Goal: Task Accomplishment & Management: Use online tool/utility

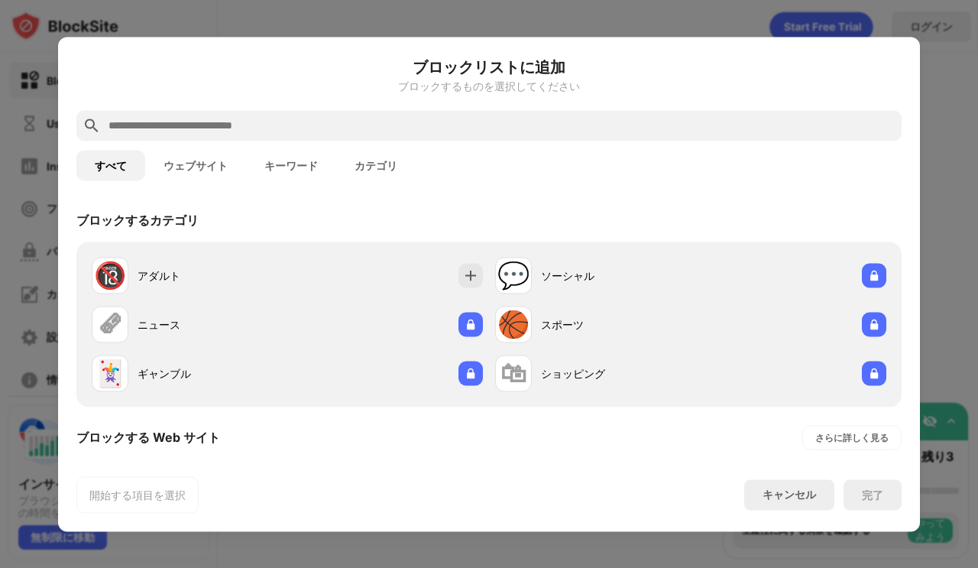
click at [205, 120] on input "text" at bounding box center [501, 125] width 788 height 18
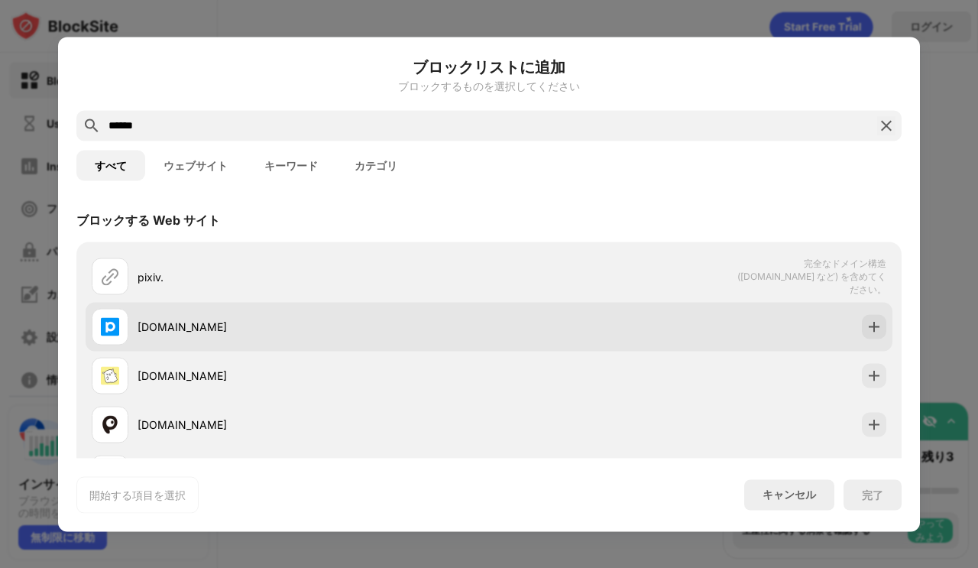
type input "******"
click at [866, 325] on img at bounding box center [873, 326] width 15 height 15
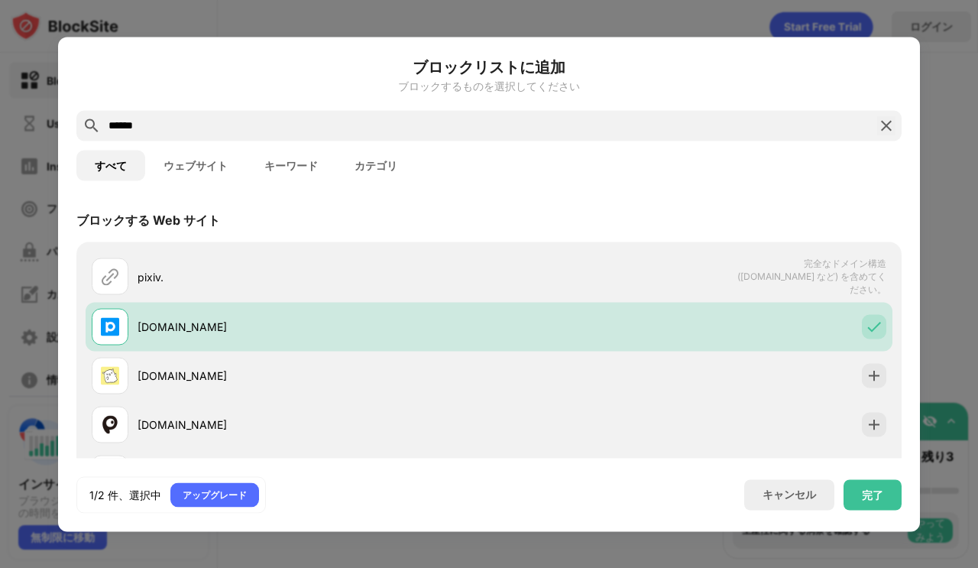
click at [871, 506] on div "完了" at bounding box center [872, 494] width 58 height 31
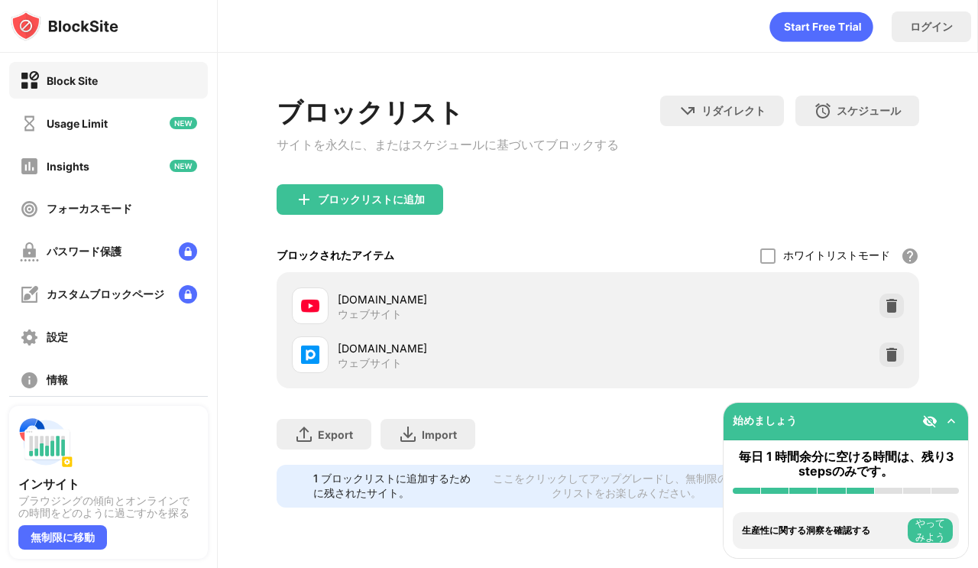
click at [329, 202] on div "ブロックリストに追加" at bounding box center [371, 199] width 107 height 12
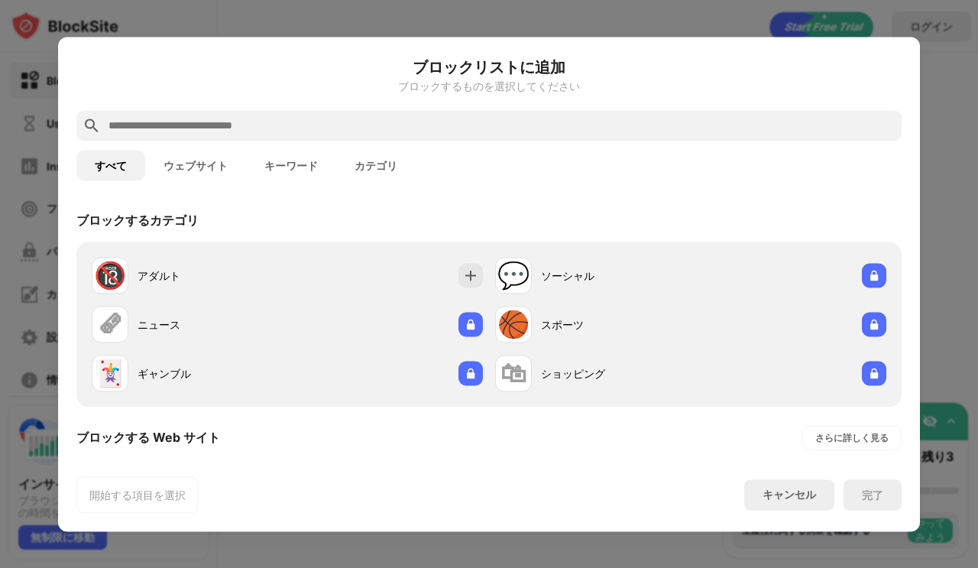
click at [151, 124] on input "text" at bounding box center [501, 125] width 788 height 18
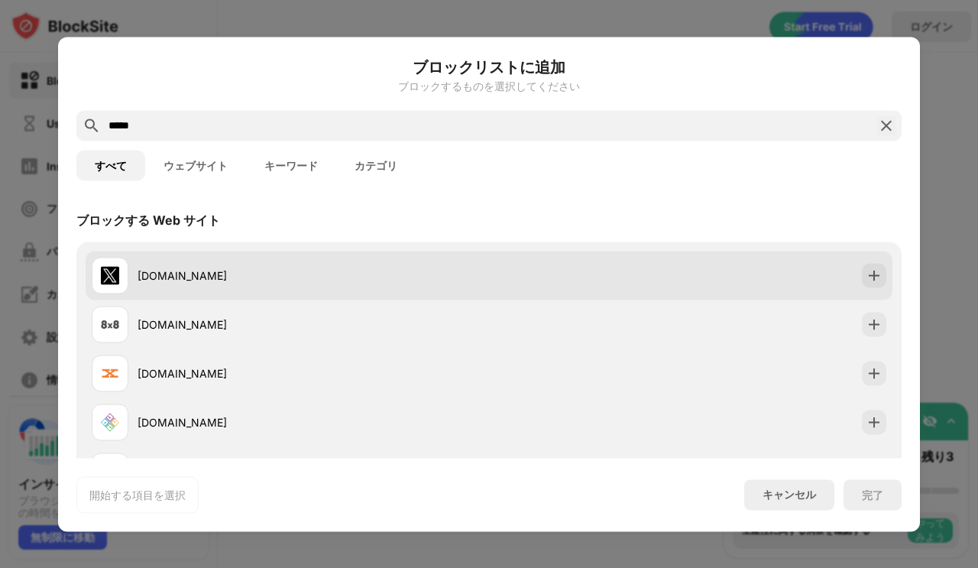
type input "*****"
click at [866, 272] on img at bounding box center [873, 274] width 15 height 15
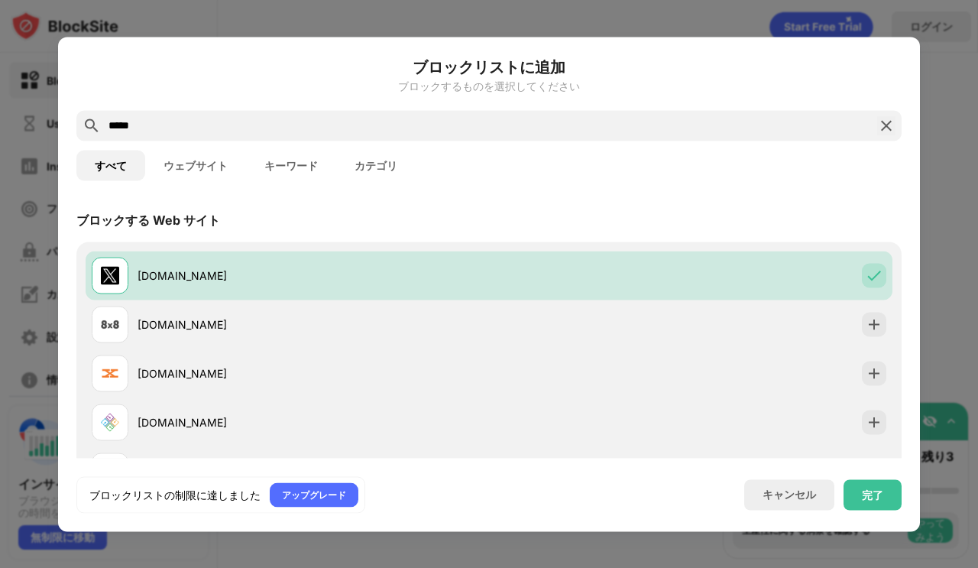
click at [867, 509] on div "完了" at bounding box center [872, 494] width 58 height 31
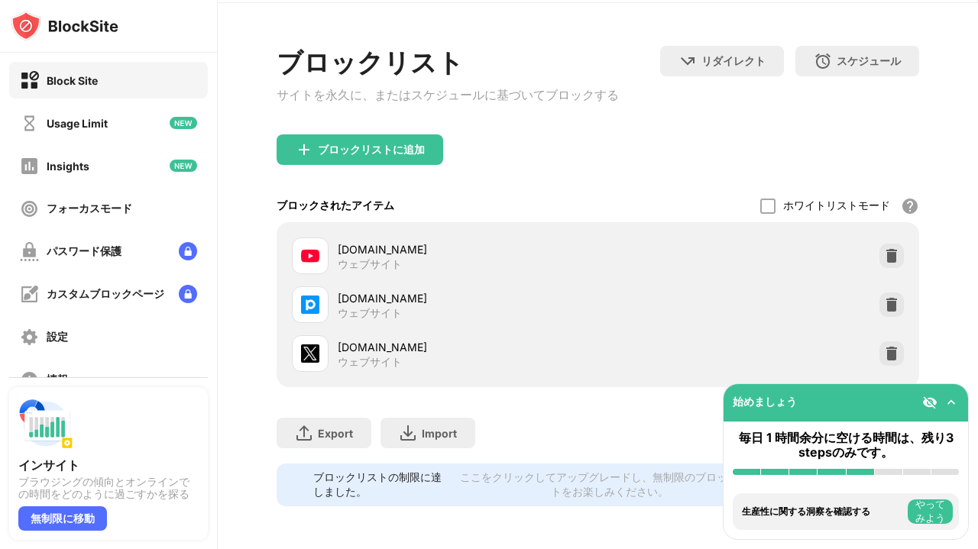
click at [886, 349] on img at bounding box center [891, 353] width 15 height 15
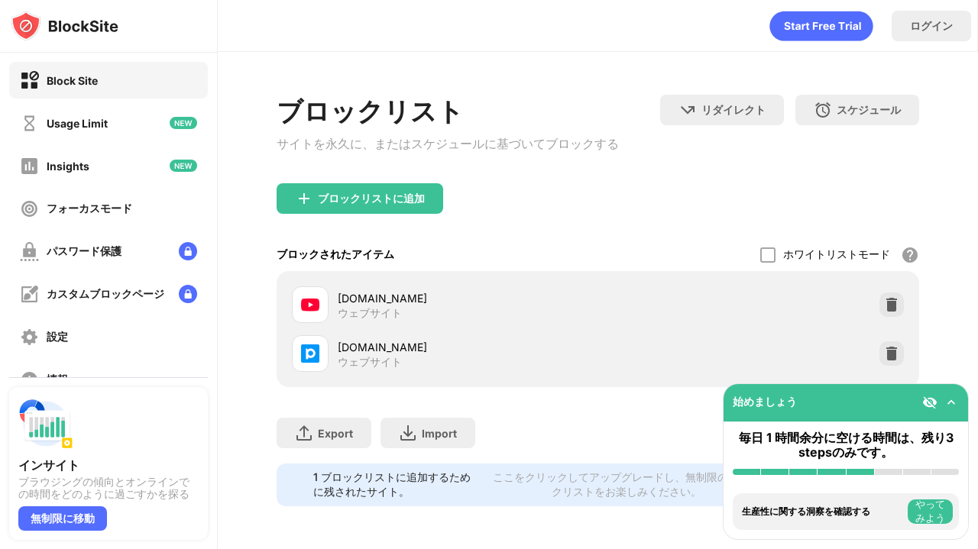
scroll to position [17, 0]
